Goal: Task Accomplishment & Management: Complete application form

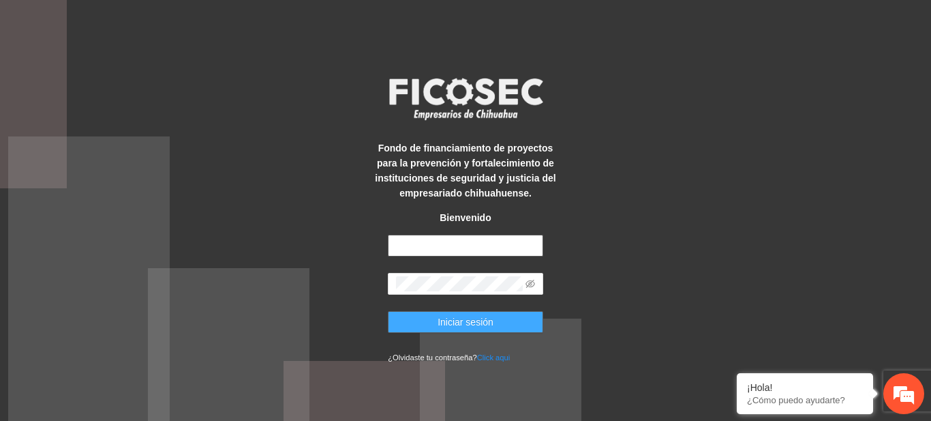
type input "**********"
click at [458, 315] on span "Iniciar sesión" at bounding box center [466, 321] width 56 height 15
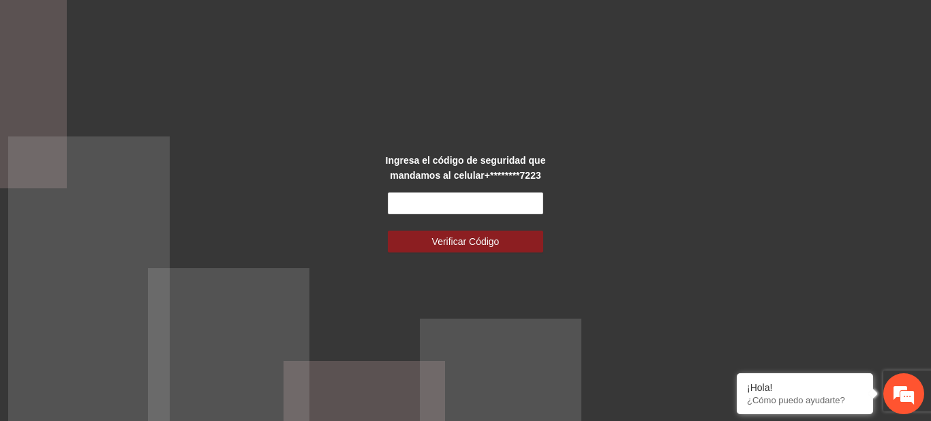
click at [496, 143] on div "Ingresa el código de seguridad que mandamos al celular +********7223 Verificar …" at bounding box center [465, 210] width 931 height 421
click at [466, 213] on input "text" at bounding box center [465, 203] width 155 height 22
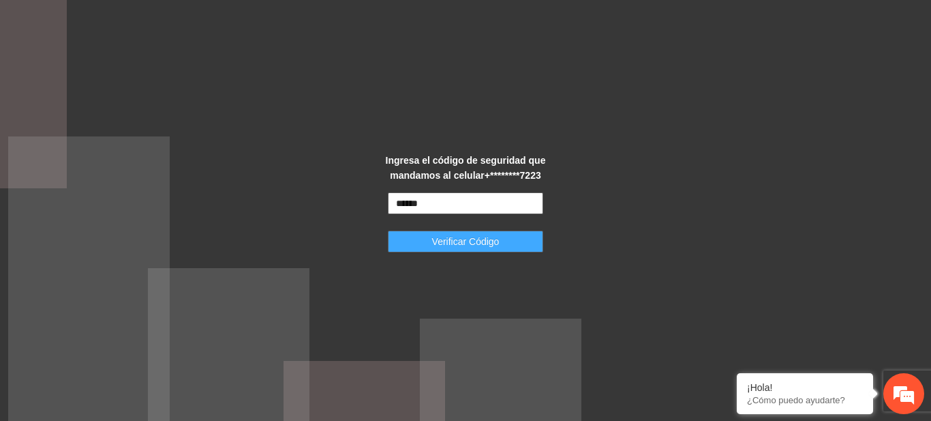
type input "******"
click at [464, 241] on span "Verificar Código" at bounding box center [466, 241] width 68 height 15
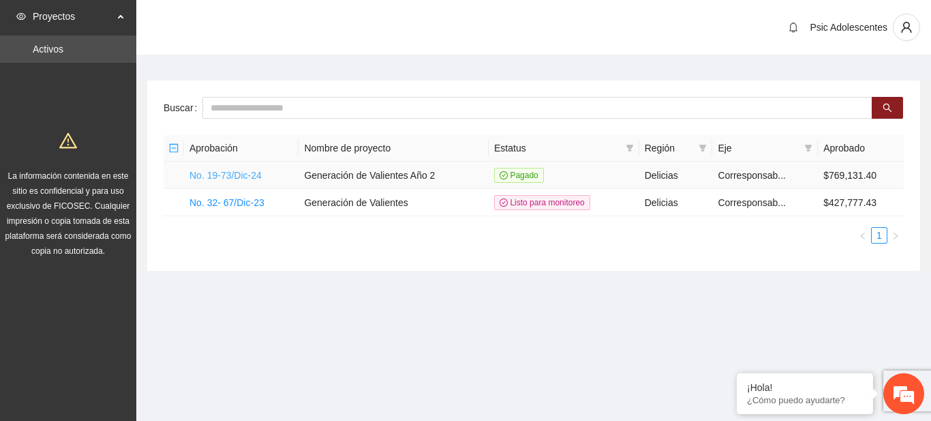
click at [260, 170] on link "No. 19-73/Dic-24" at bounding box center [226, 175] width 72 height 11
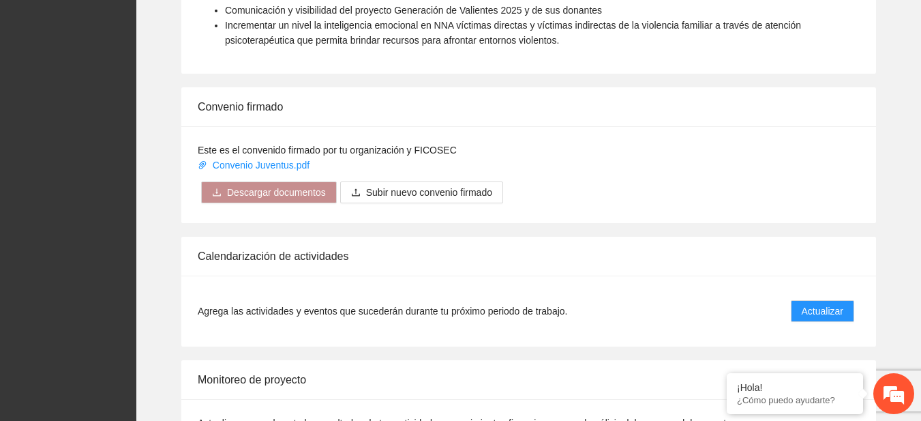
scroll to position [1110, 0]
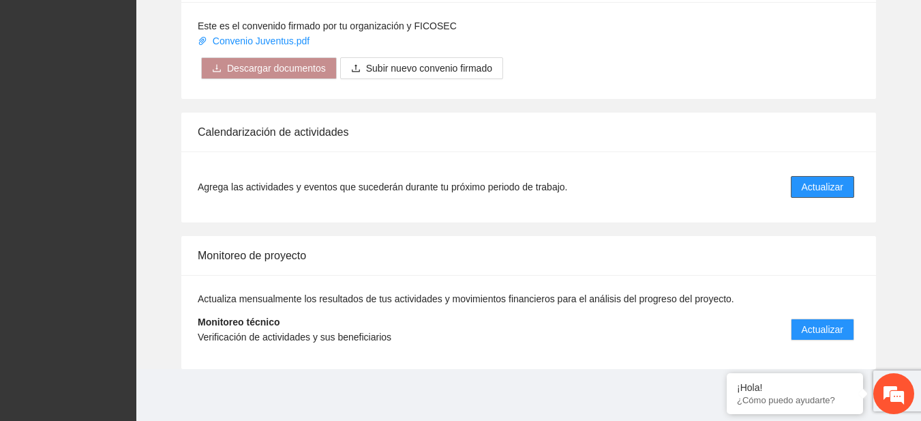
click at [821, 183] on span "Actualizar" at bounding box center [823, 186] width 42 height 15
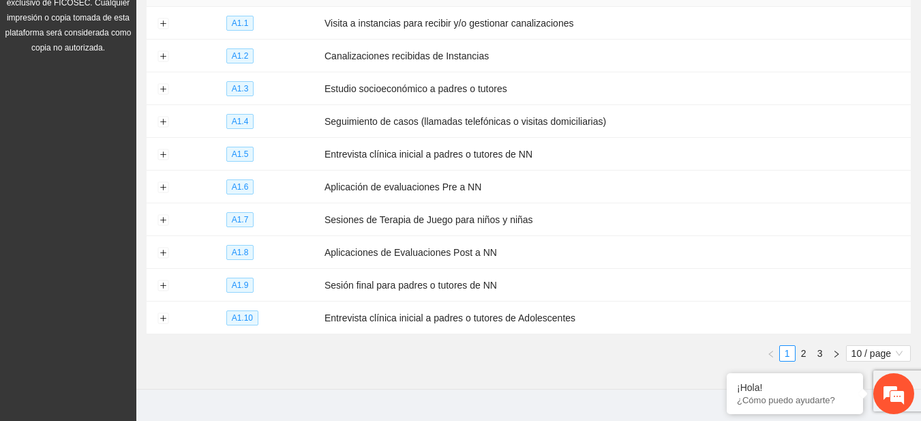
scroll to position [211, 0]
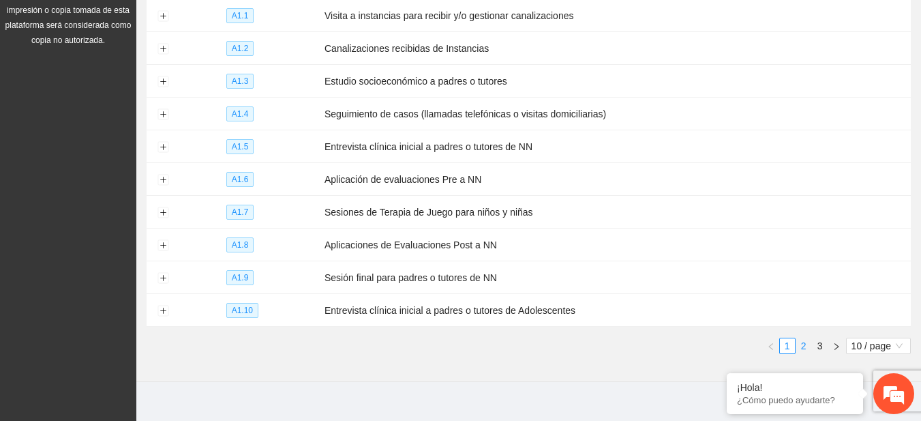
click at [805, 346] on li "2" at bounding box center [804, 346] width 16 height 16
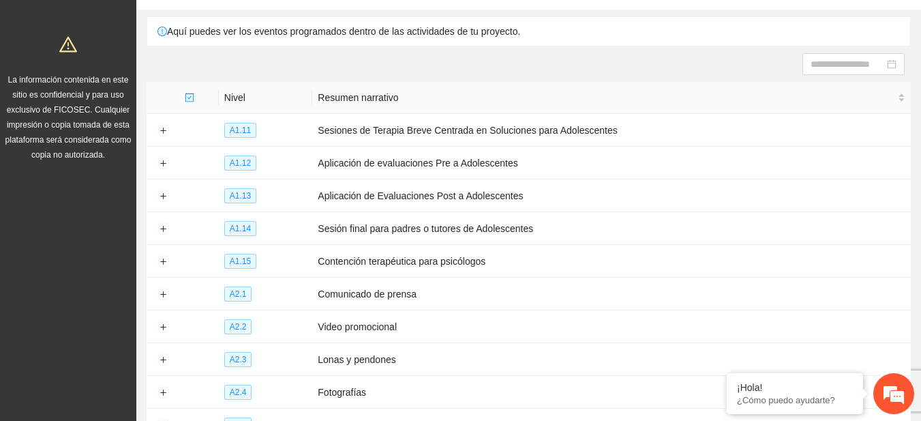
scroll to position [220, 0]
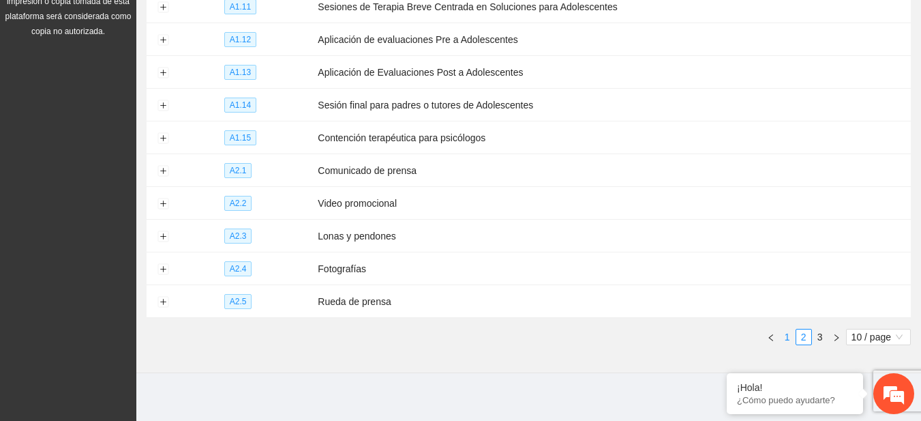
click at [792, 329] on link "1" at bounding box center [787, 336] width 15 height 15
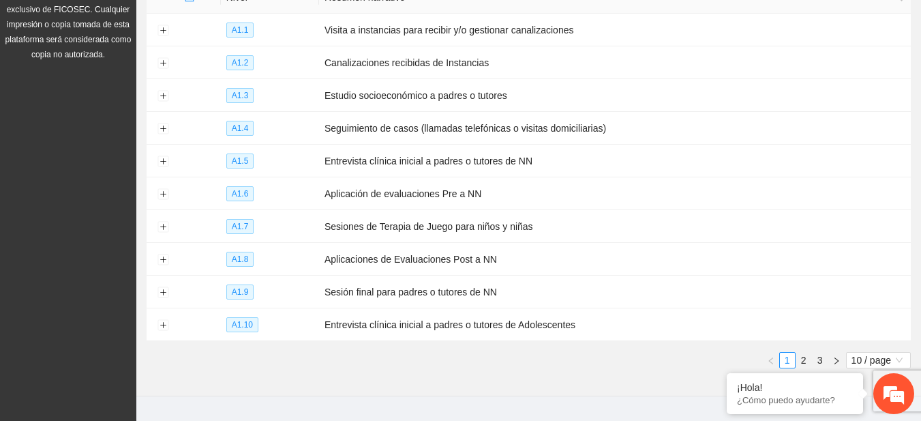
scroll to position [207, 0]
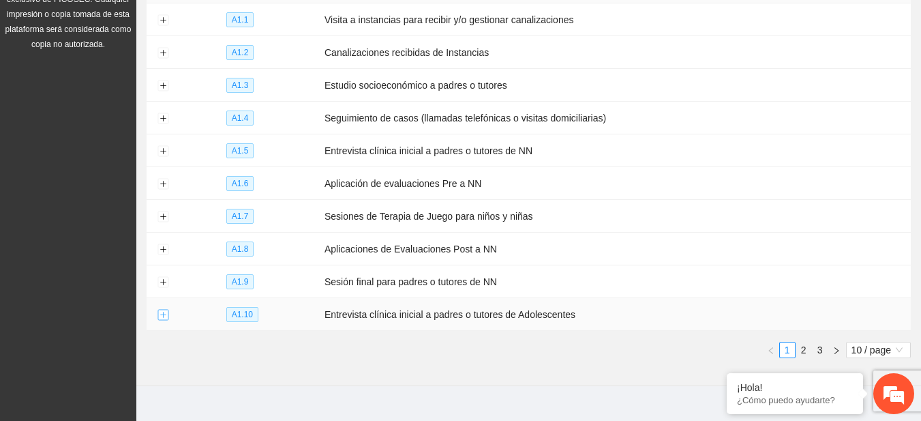
click at [160, 312] on button "Expand row" at bounding box center [163, 315] width 11 height 11
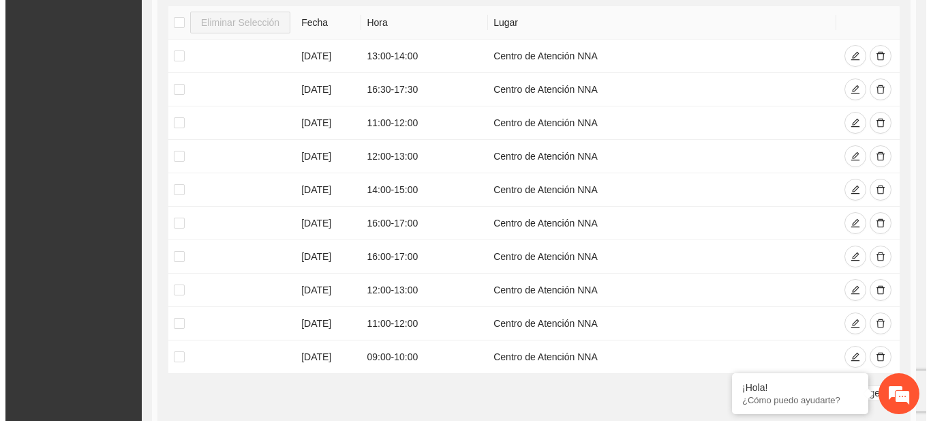
scroll to position [602, 0]
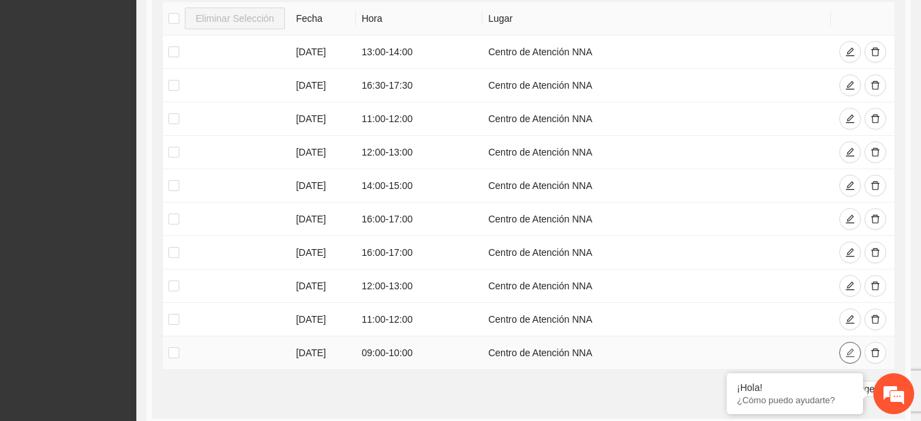
click at [856, 344] on button "button" at bounding box center [850, 353] width 22 height 22
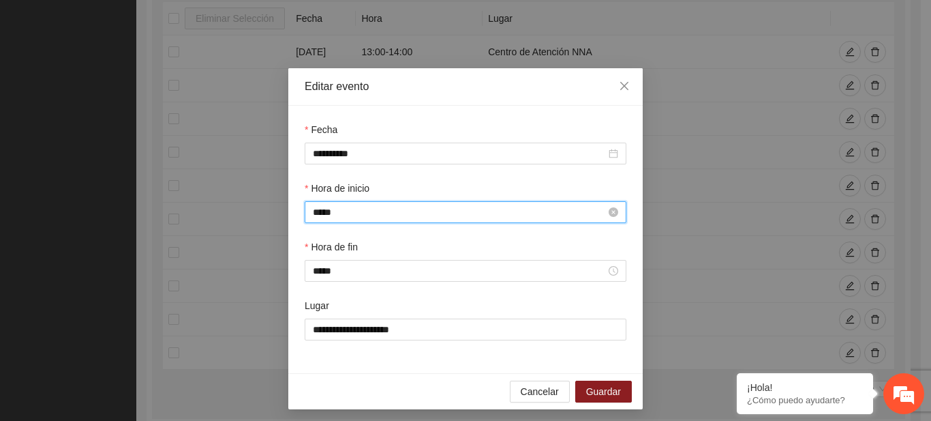
click at [318, 211] on input "*****" at bounding box center [459, 212] width 293 height 15
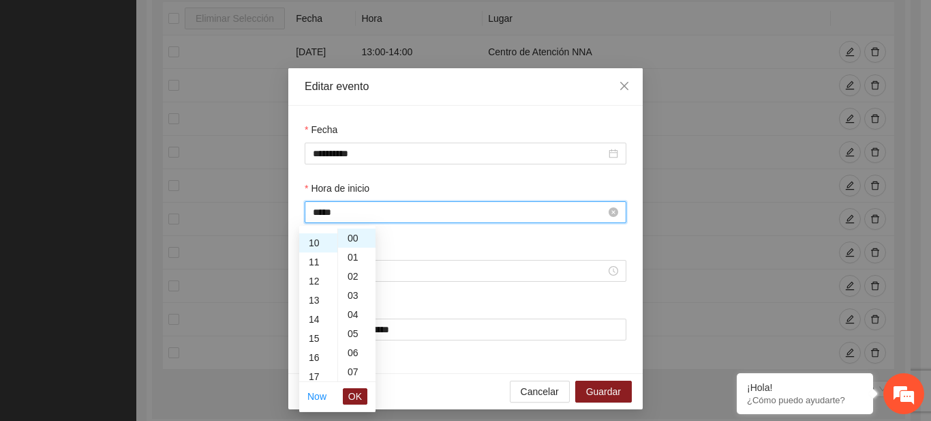
scroll to position [191, 0]
click at [354, 404] on button "OK" at bounding box center [355, 396] width 25 height 16
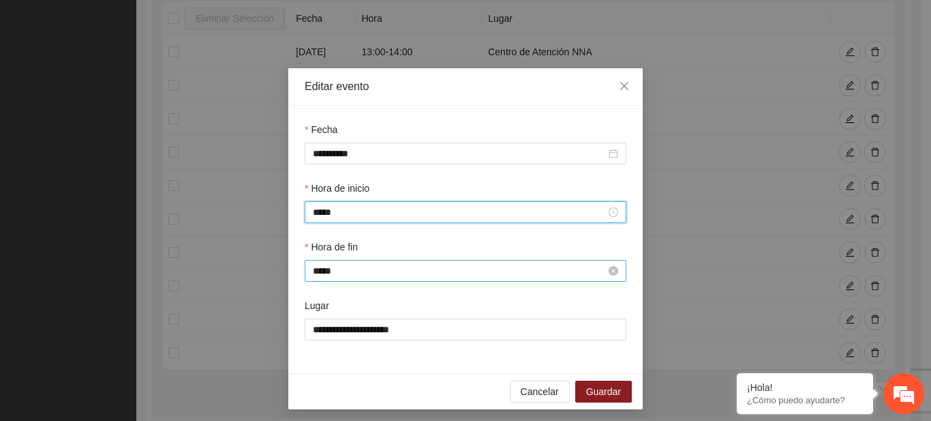
type input "*****"
click at [318, 269] on input "*****" at bounding box center [459, 270] width 293 height 15
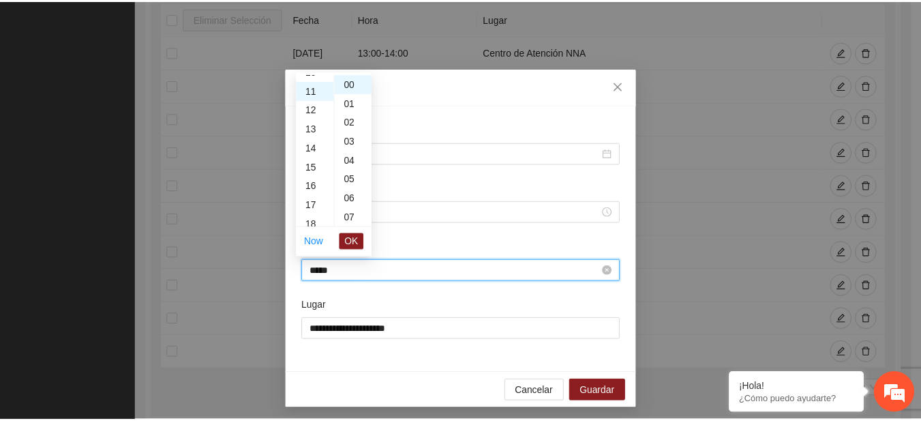
scroll to position [210, 0]
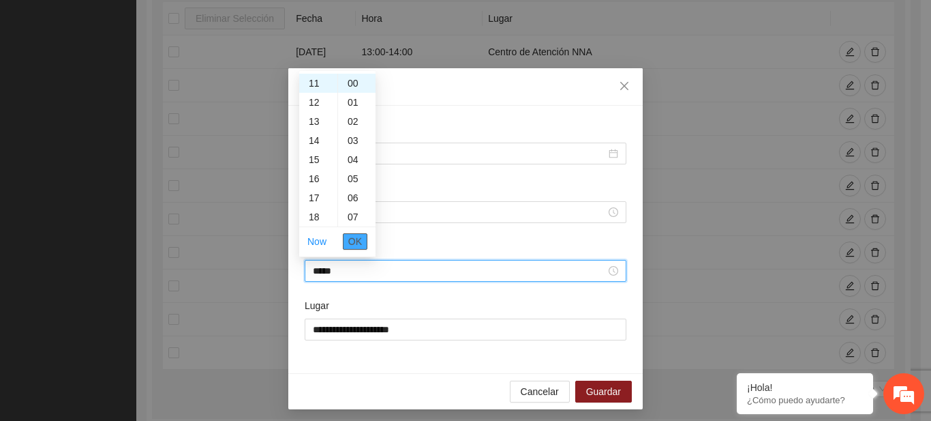
click at [357, 242] on span "OK" at bounding box center [355, 241] width 14 height 15
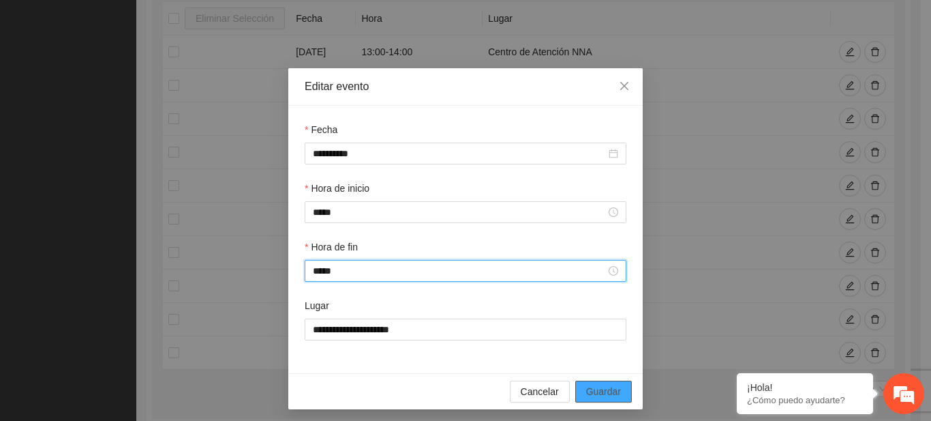
type input "*****"
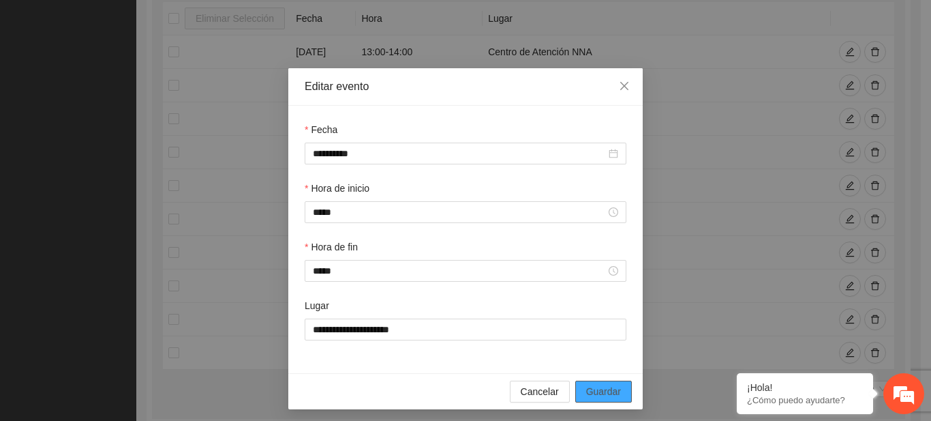
click at [603, 390] on span "Guardar" at bounding box center [603, 391] width 35 height 15
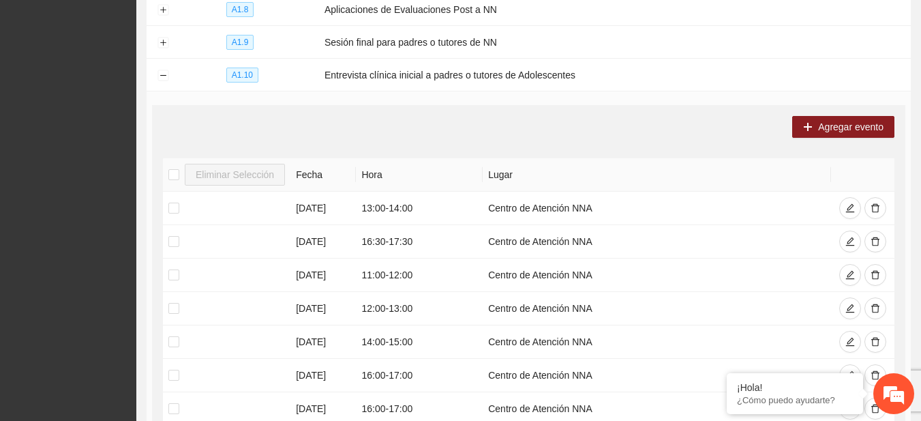
scroll to position [448, 0]
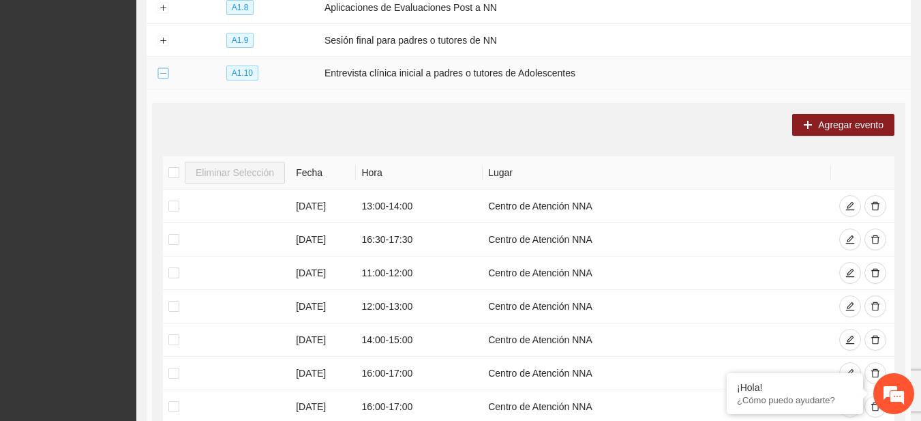
click at [160, 68] on button "Collapse row" at bounding box center [163, 73] width 11 height 11
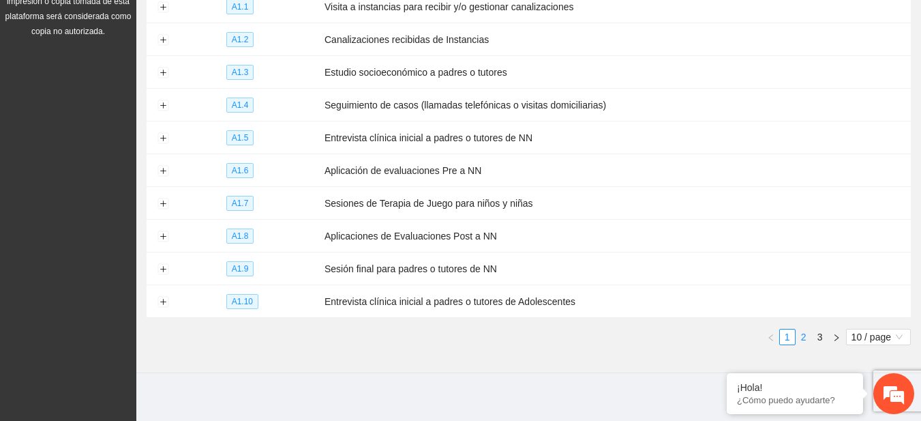
click at [796, 333] on link "2" at bounding box center [803, 336] width 15 height 15
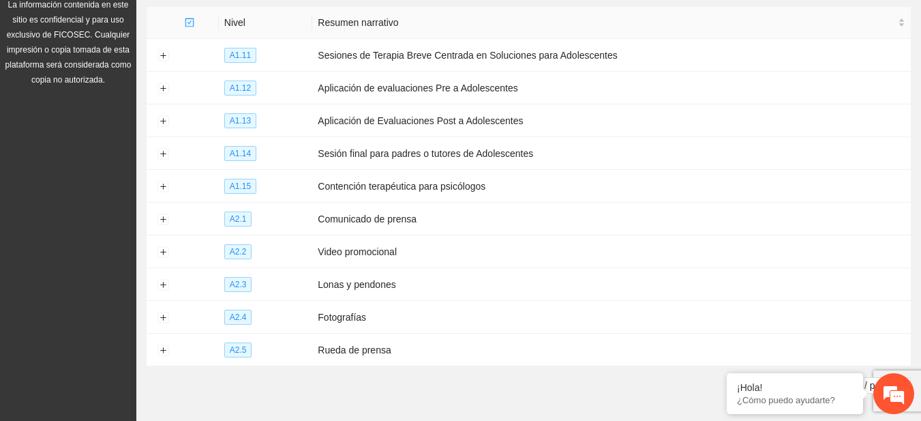
scroll to position [153, 0]
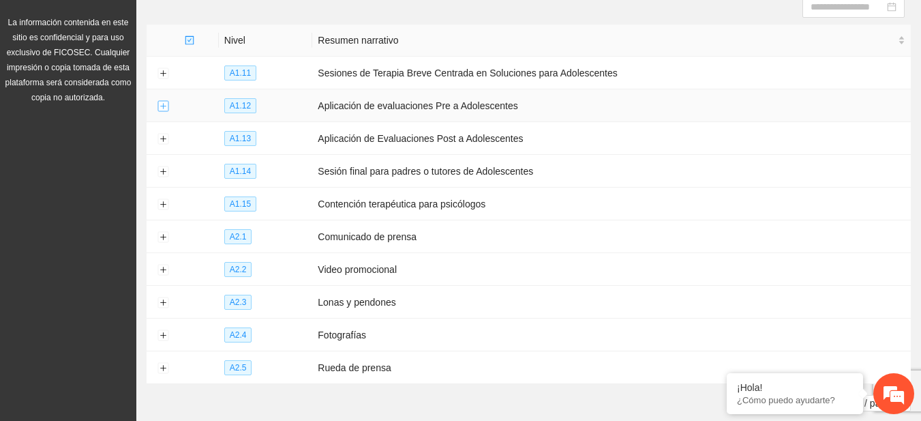
click at [164, 104] on button "Expand row" at bounding box center [163, 106] width 11 height 11
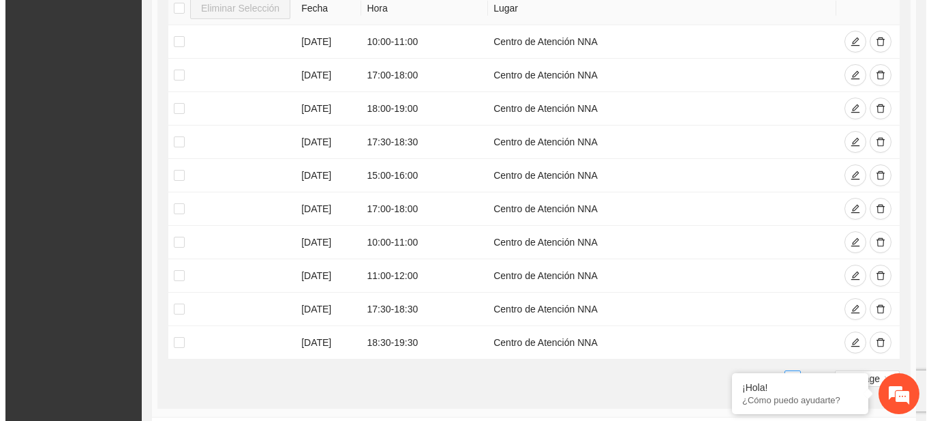
scroll to position [269, 0]
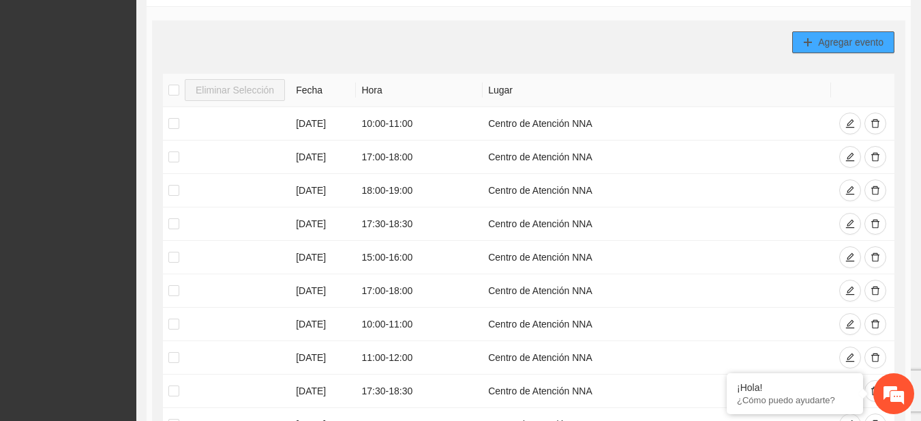
click at [850, 40] on span "Agregar evento" at bounding box center [850, 42] width 65 height 15
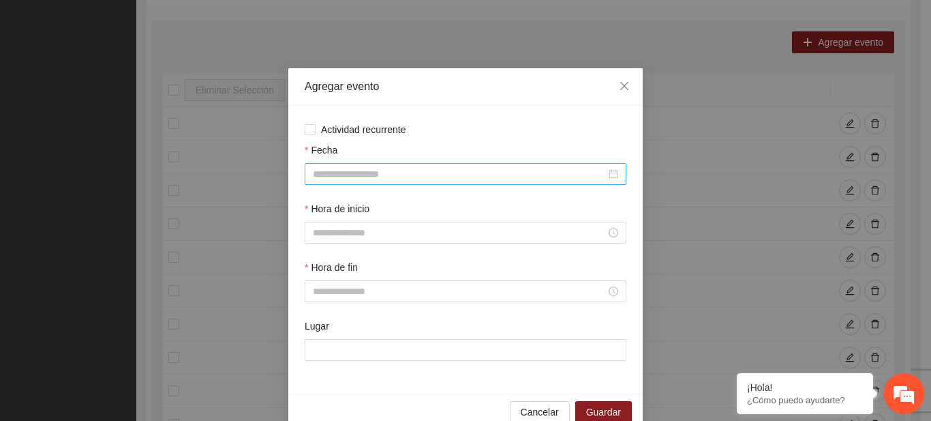
click at [434, 164] on div at bounding box center [466, 174] width 322 height 22
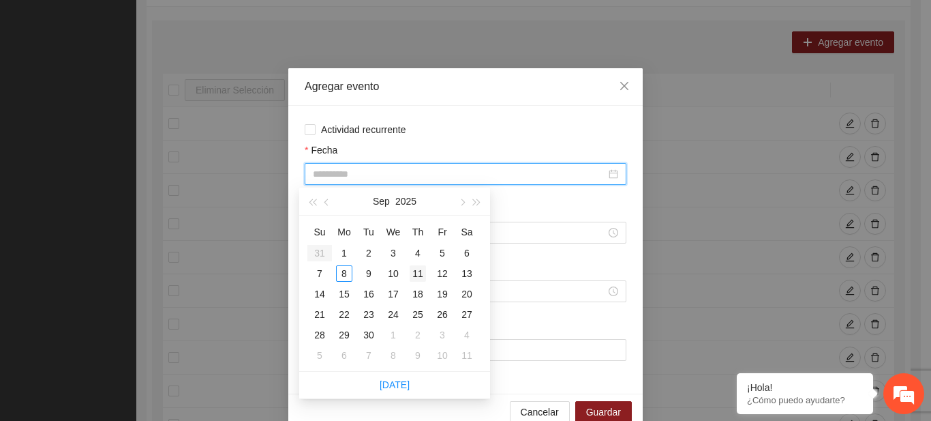
type input "**********"
click at [413, 275] on div "11" at bounding box center [418, 273] width 16 height 16
click at [422, 167] on input "**********" at bounding box center [459, 173] width 293 height 15
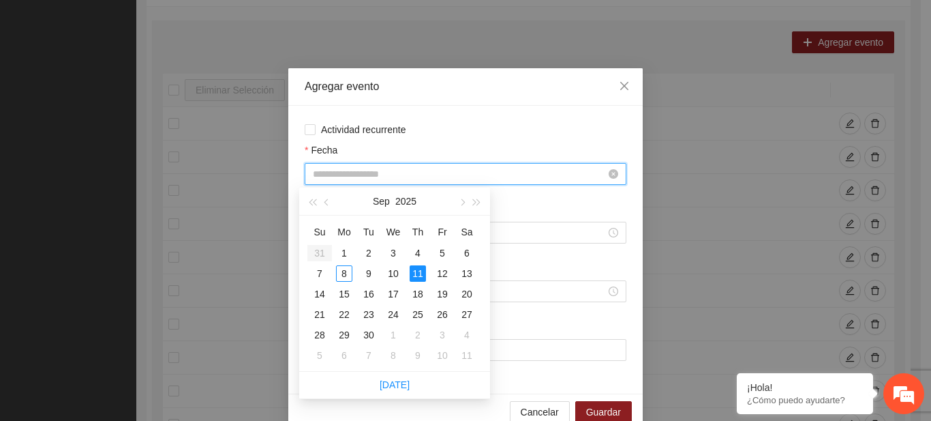
click at [422, 167] on input "Fecha" at bounding box center [459, 173] width 293 height 15
click at [339, 271] on div "8" at bounding box center [344, 273] width 16 height 16
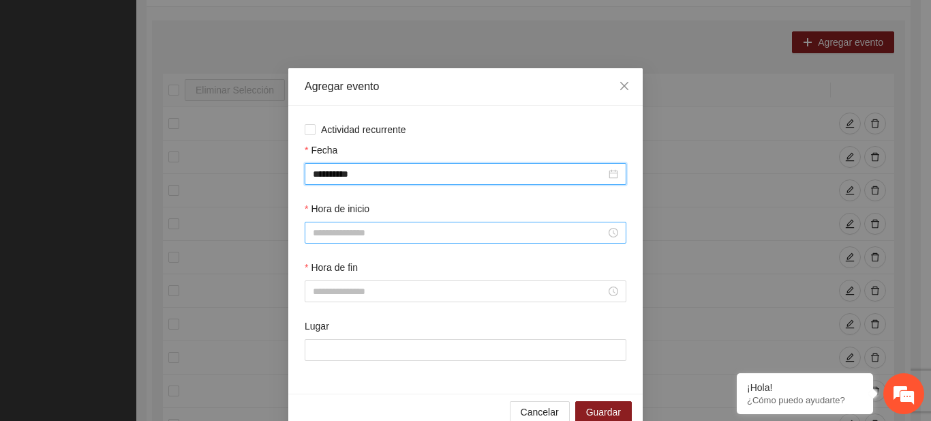
type input "**********"
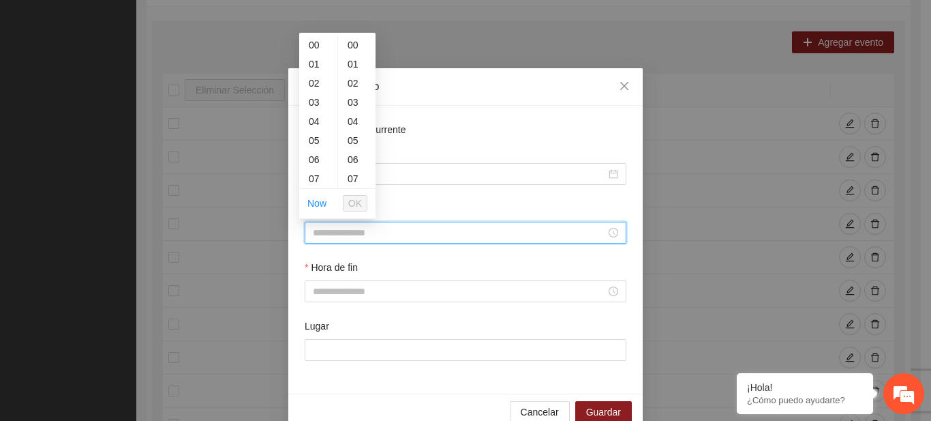
click at [342, 233] on input "Hora de inicio" at bounding box center [459, 232] width 293 height 15
click at [363, 204] on button "OK" at bounding box center [355, 203] width 25 height 16
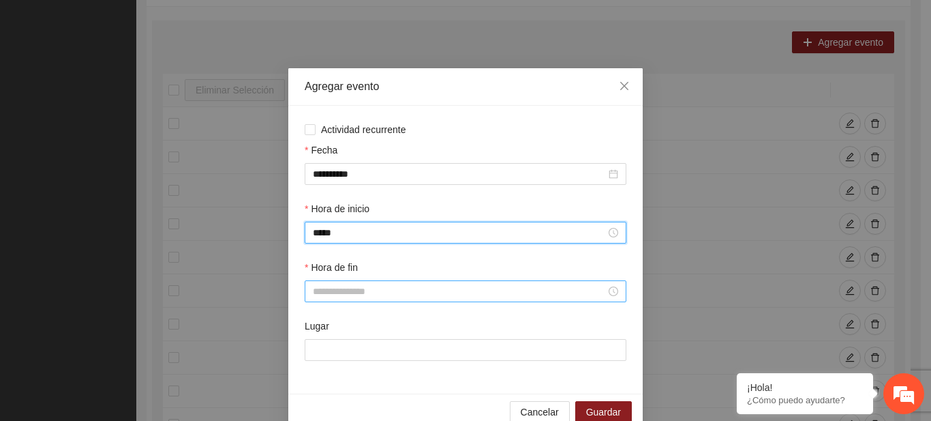
type input "*****"
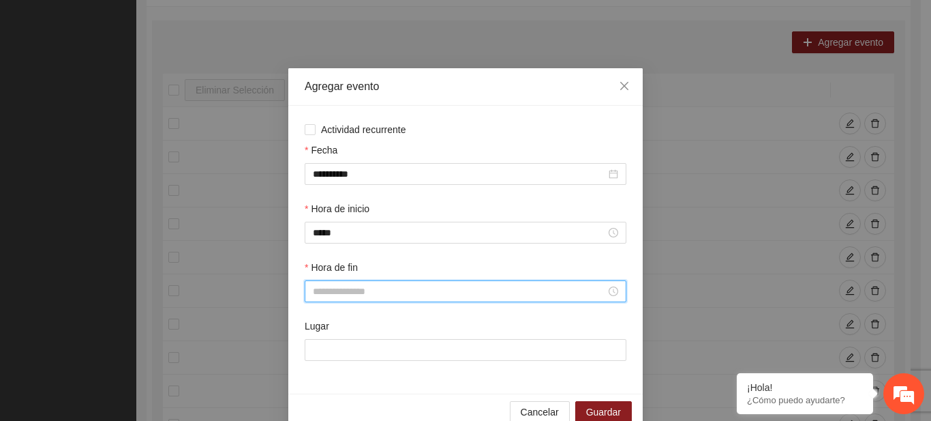
click at [354, 287] on input "Hora de fin" at bounding box center [459, 291] width 293 height 15
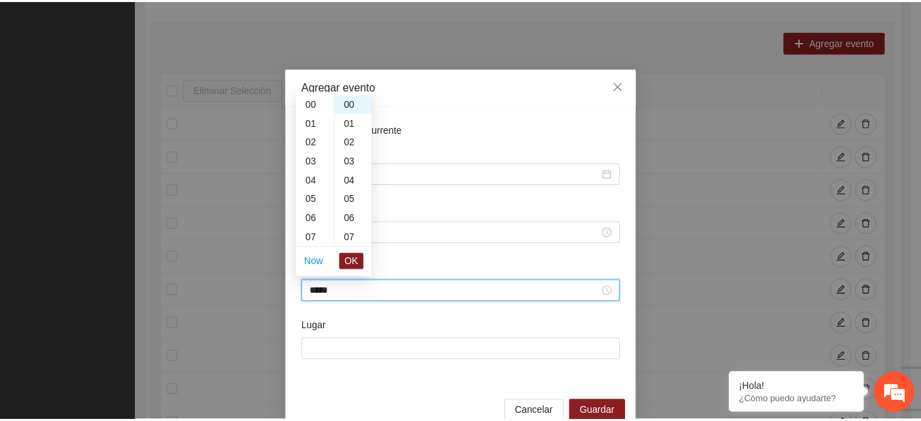
scroll to position [229, 0]
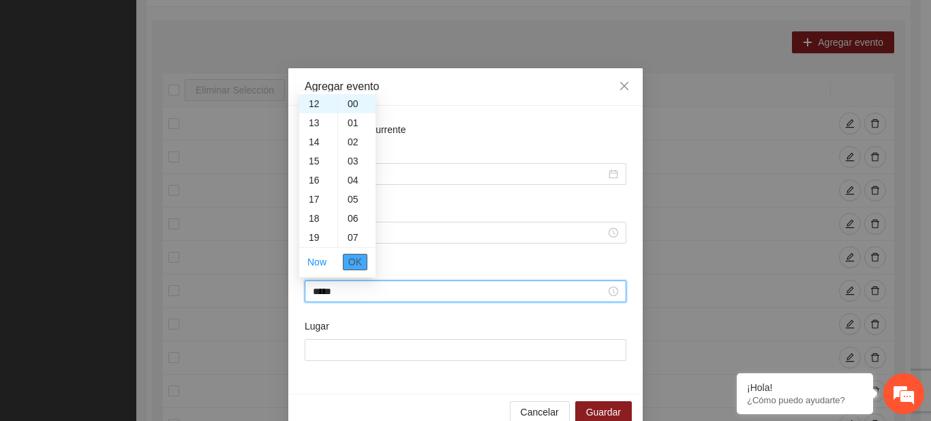
click at [356, 262] on span "OK" at bounding box center [355, 261] width 14 height 15
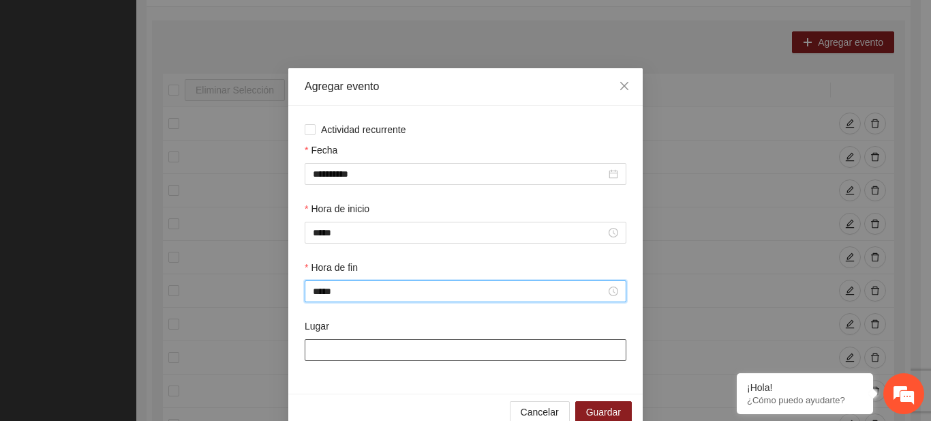
type input "*****"
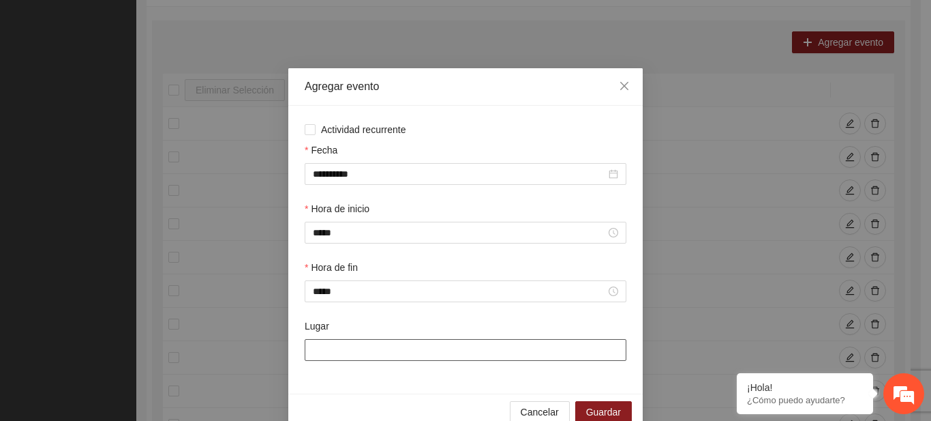
click at [342, 356] on input "Lugar" at bounding box center [466, 350] width 322 height 22
type input "**********"
click at [608, 416] on span "Guardar" at bounding box center [603, 411] width 35 height 15
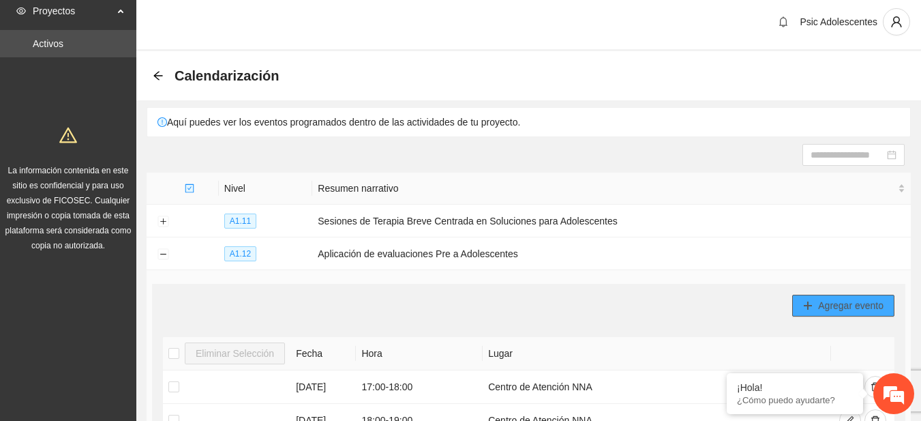
scroll to position [0, 0]
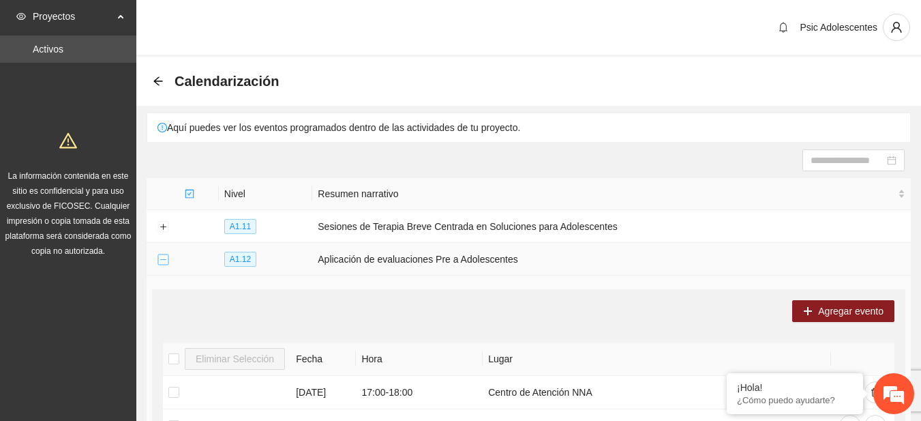
click at [166, 259] on button "Collapse row" at bounding box center [163, 259] width 11 height 11
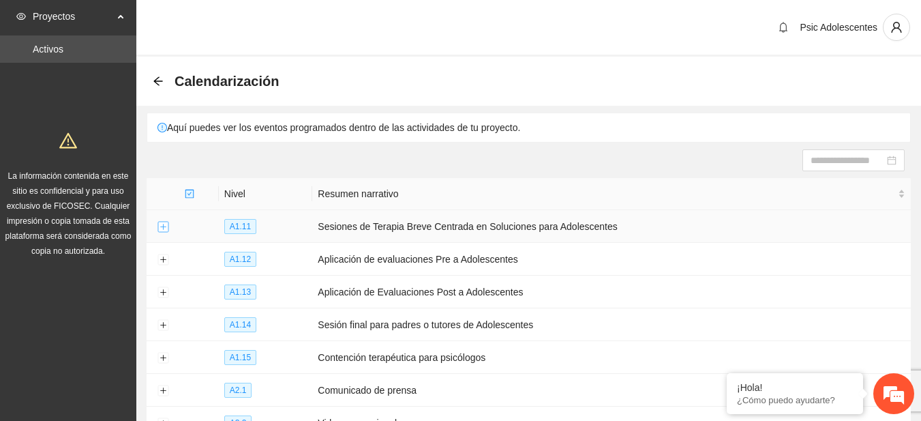
click at [164, 228] on button "Expand row" at bounding box center [163, 227] width 11 height 11
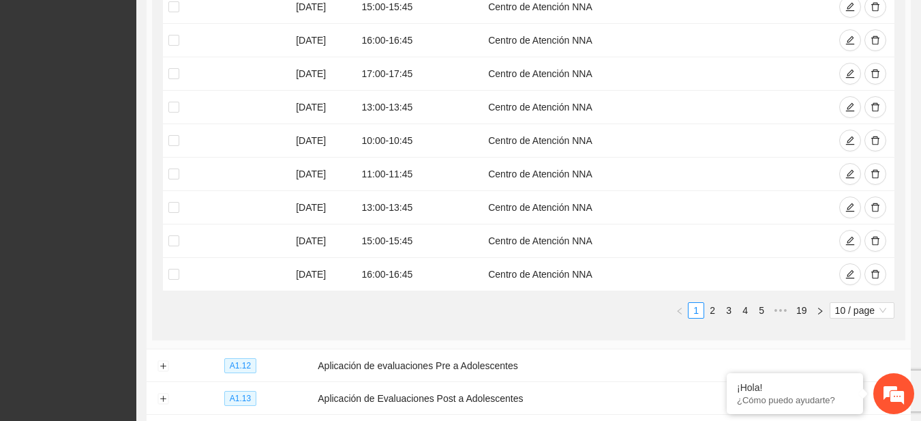
scroll to position [406, 0]
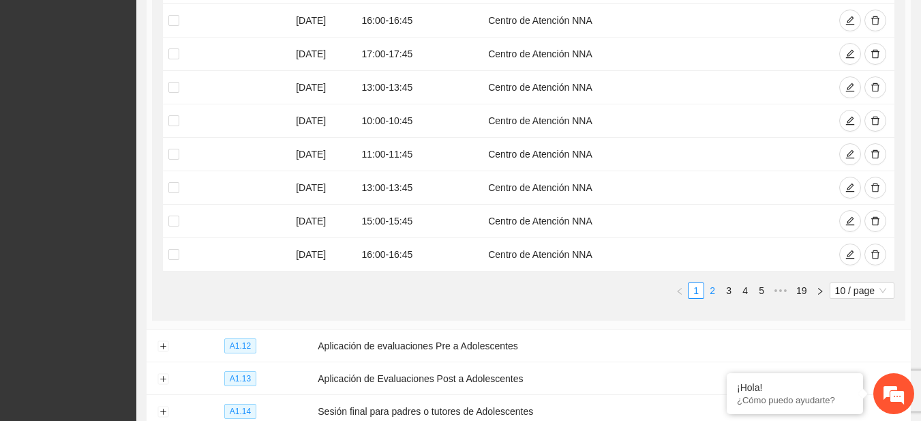
click at [715, 289] on link "2" at bounding box center [712, 290] width 15 height 15
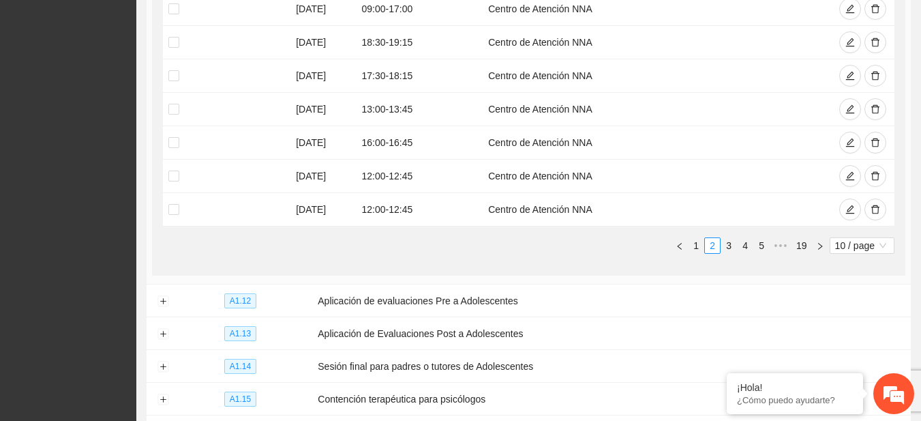
scroll to position [462, 0]
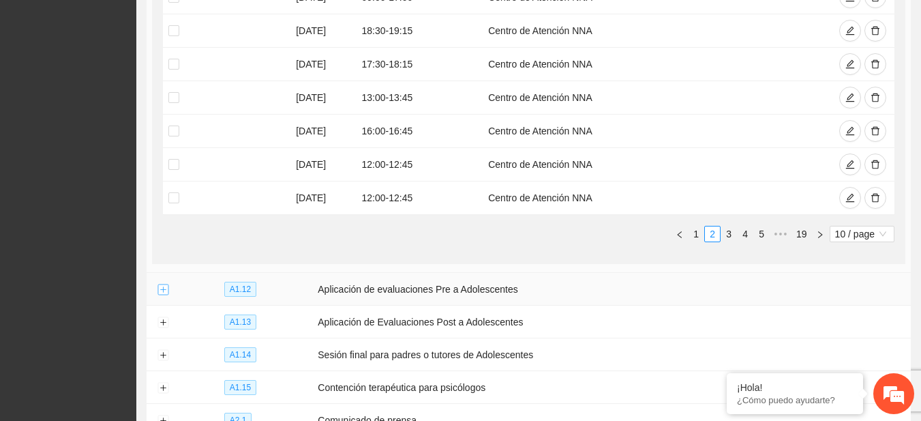
click at [164, 284] on button "Expand row" at bounding box center [163, 289] width 11 height 11
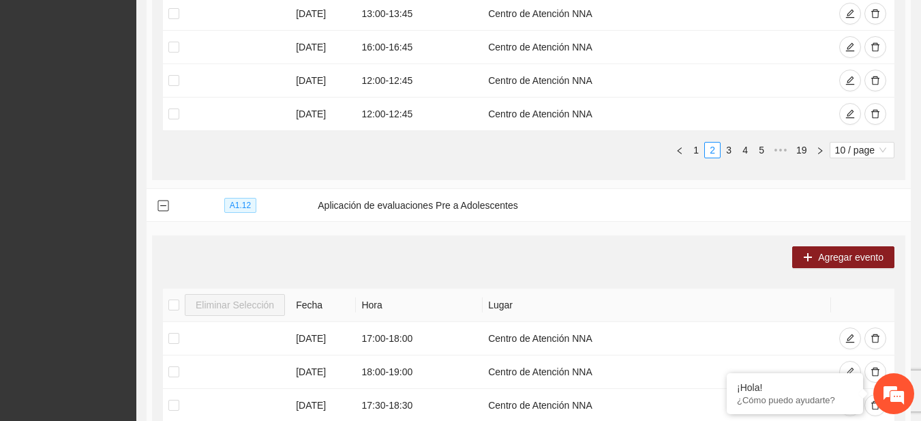
scroll to position [616, 0]
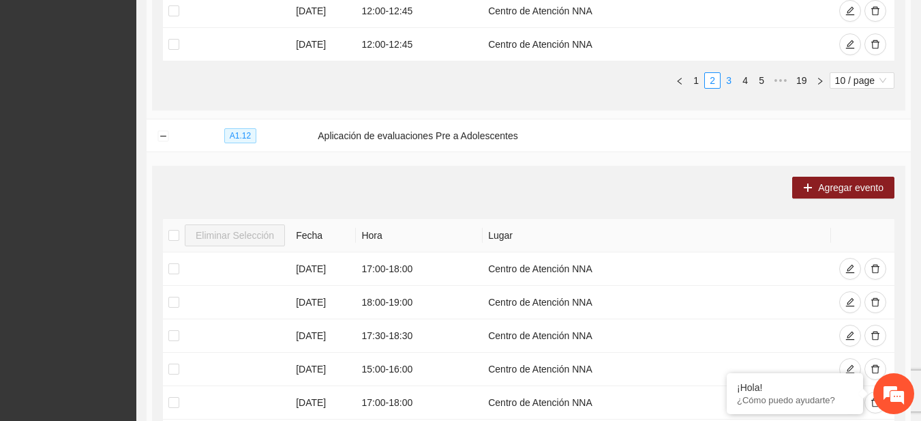
click at [726, 77] on link "3" at bounding box center [728, 80] width 15 height 15
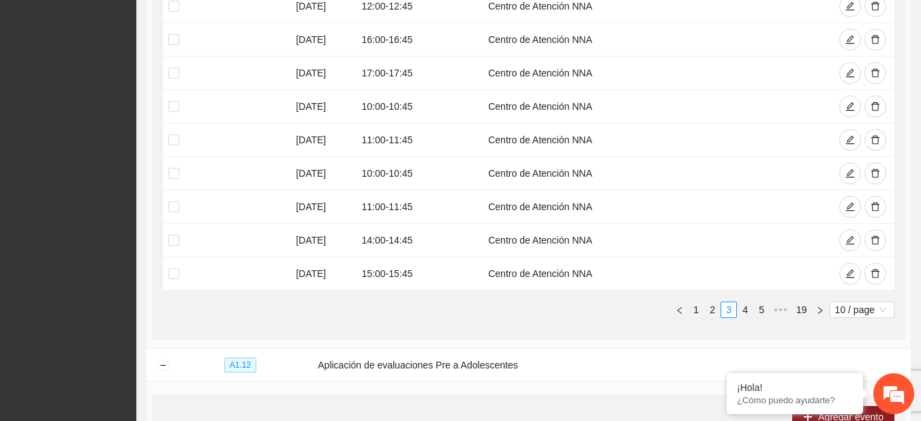
scroll to position [423, 0]
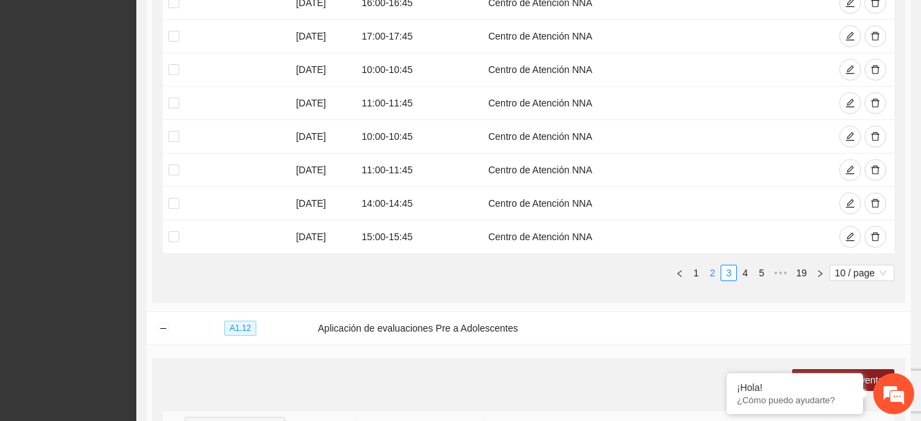
click at [711, 274] on link "2" at bounding box center [712, 272] width 15 height 15
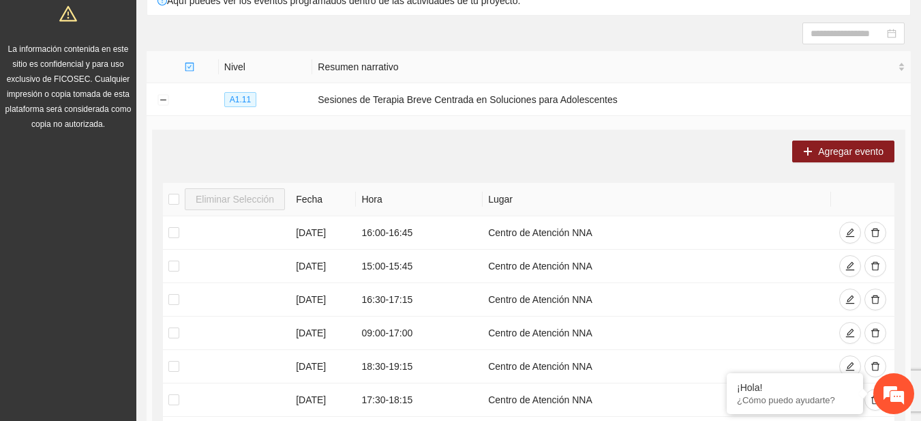
scroll to position [91, 0]
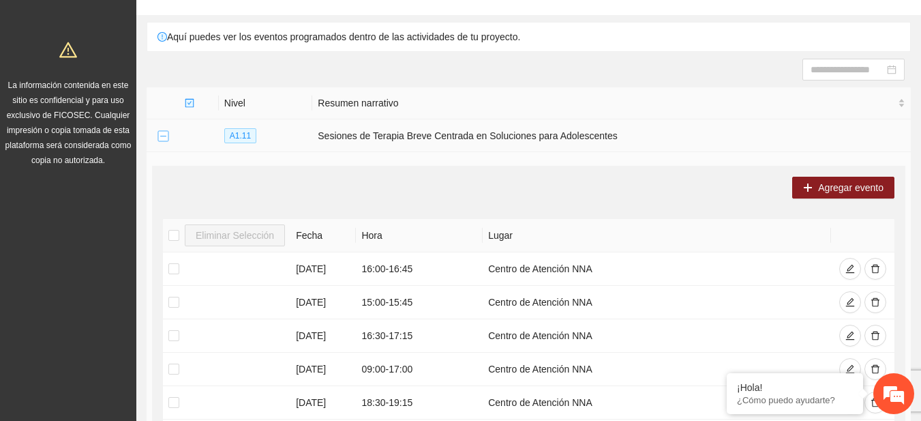
click at [160, 140] on button "Collapse row" at bounding box center [163, 136] width 11 height 11
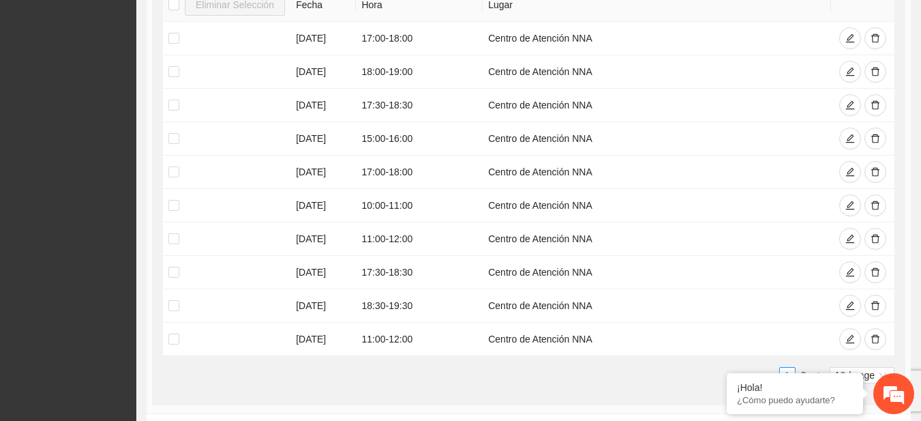
scroll to position [413, 0]
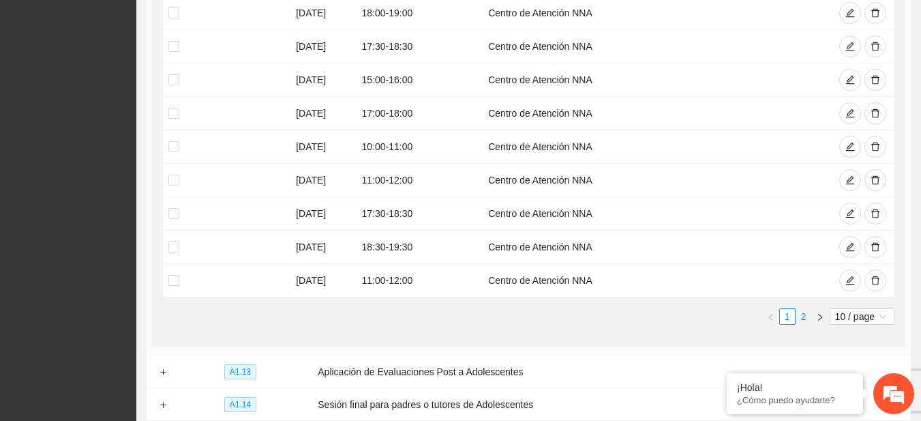
click at [806, 317] on link "2" at bounding box center [803, 316] width 15 height 15
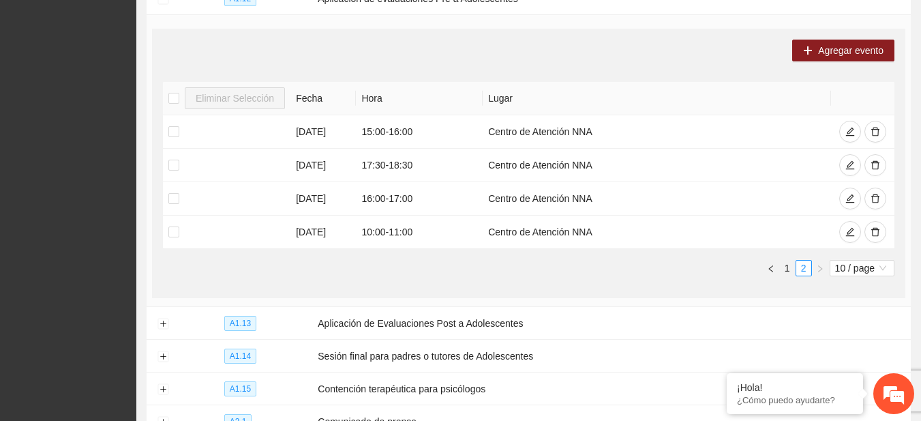
scroll to position [268, 0]
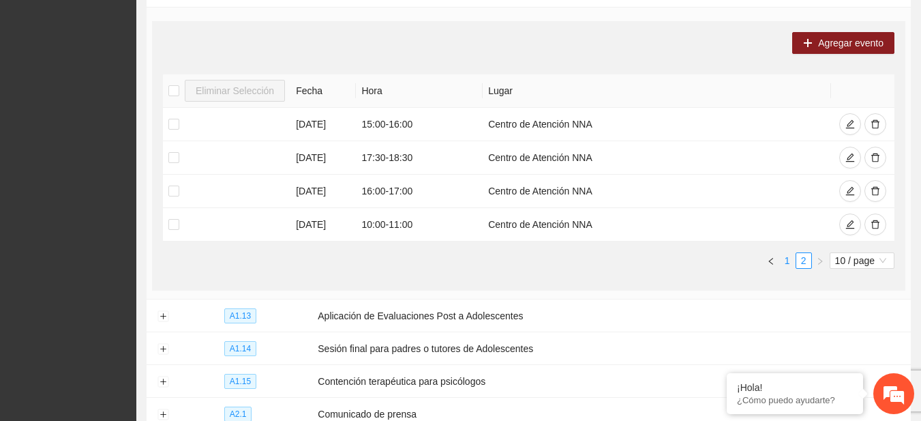
click at [783, 266] on link "1" at bounding box center [787, 260] width 15 height 15
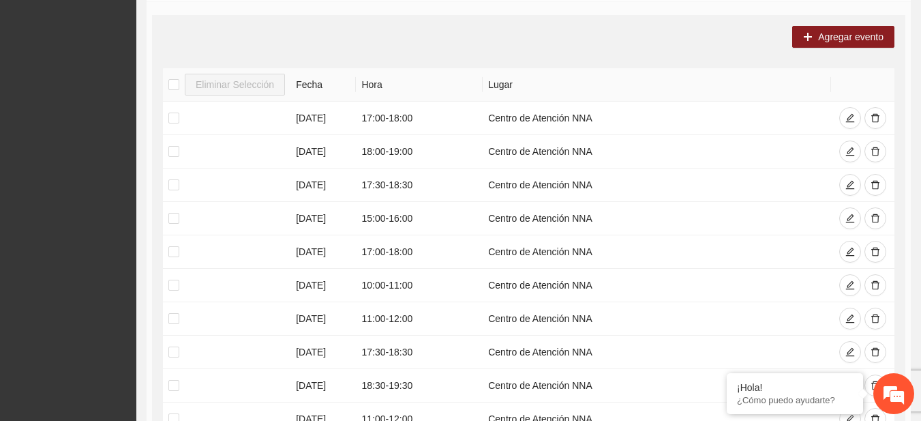
scroll to position [194, 0]
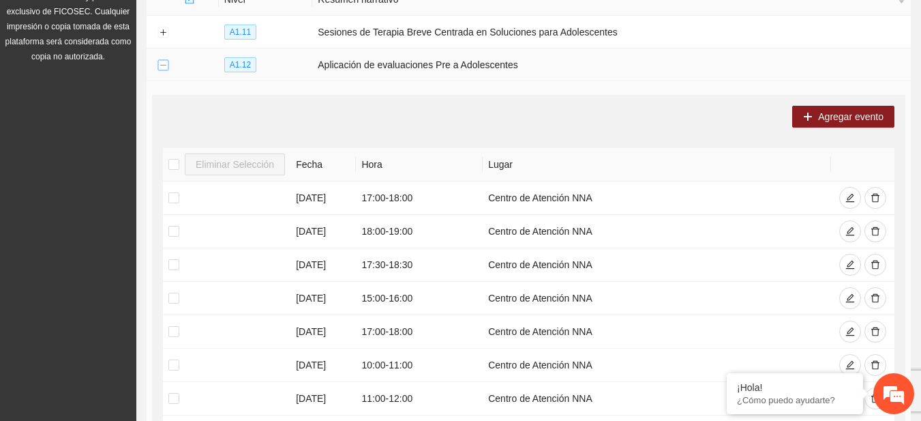
click at [162, 61] on button "Collapse row" at bounding box center [163, 65] width 11 height 11
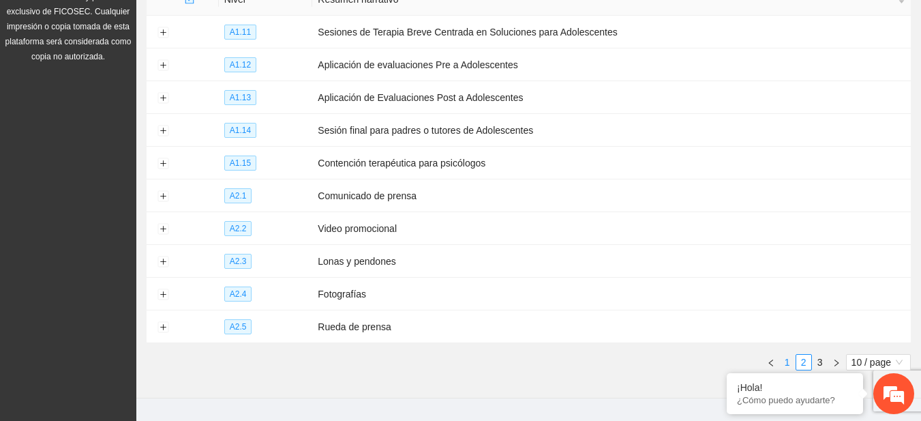
click at [790, 361] on link "1" at bounding box center [787, 362] width 15 height 15
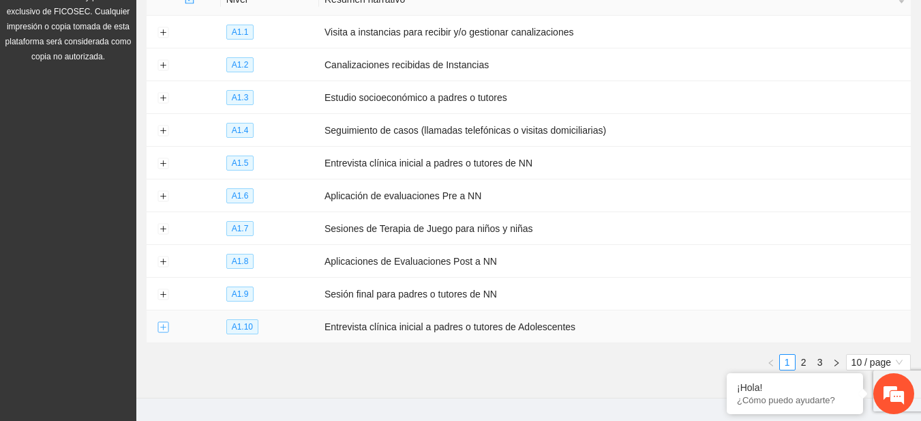
click at [162, 324] on button "Expand row" at bounding box center [163, 327] width 11 height 11
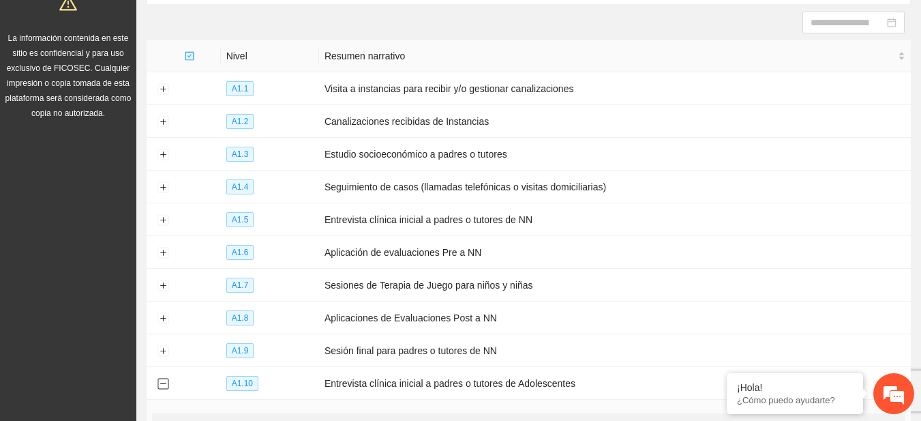
scroll to position [34, 0]
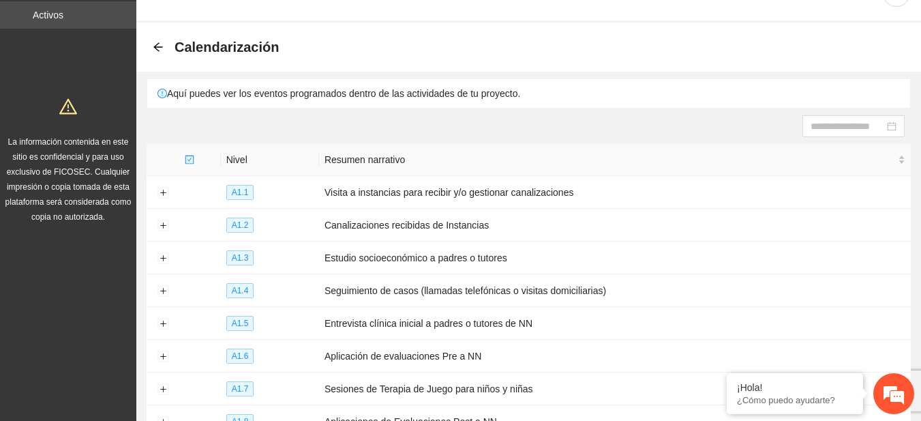
click at [152, 47] on div "Calendarización" at bounding box center [528, 47] width 785 height 49
click at [158, 48] on icon "arrow-left" at bounding box center [158, 47] width 11 height 11
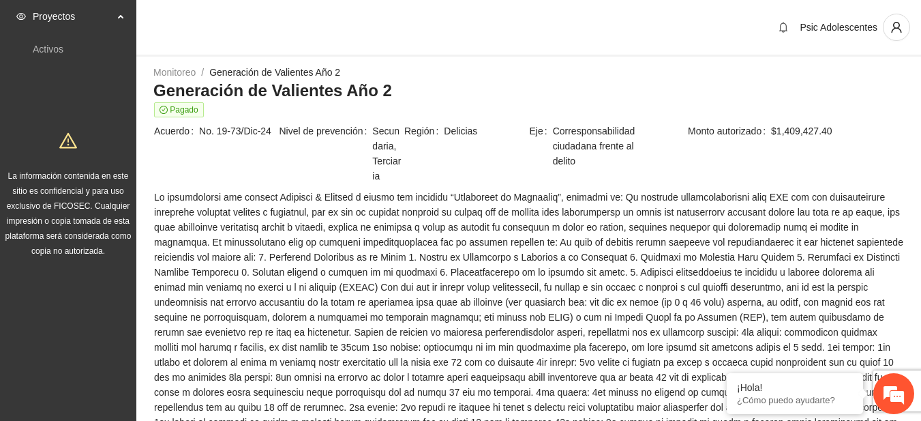
click at [801, 189] on td at bounding box center [528, 349] width 751 height 321
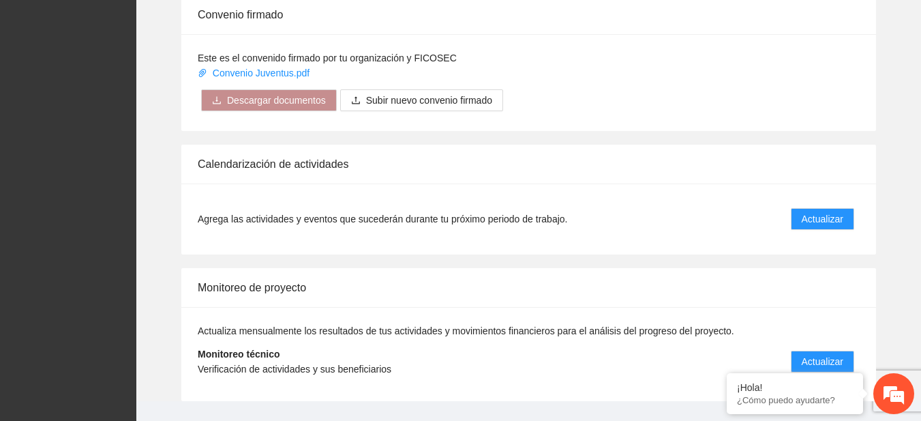
scroll to position [1110, 0]
